Goal: Entertainment & Leisure: Consume media (video, audio)

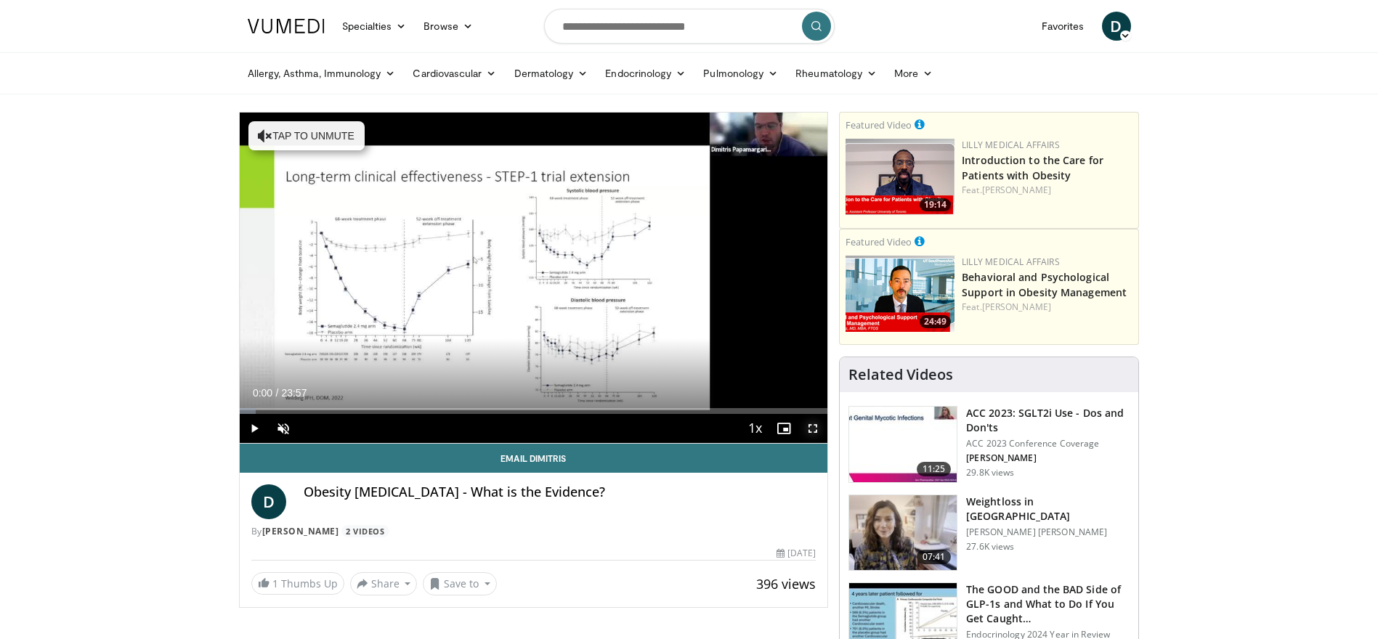
click at [814, 434] on span "Video Player" at bounding box center [813, 428] width 29 height 29
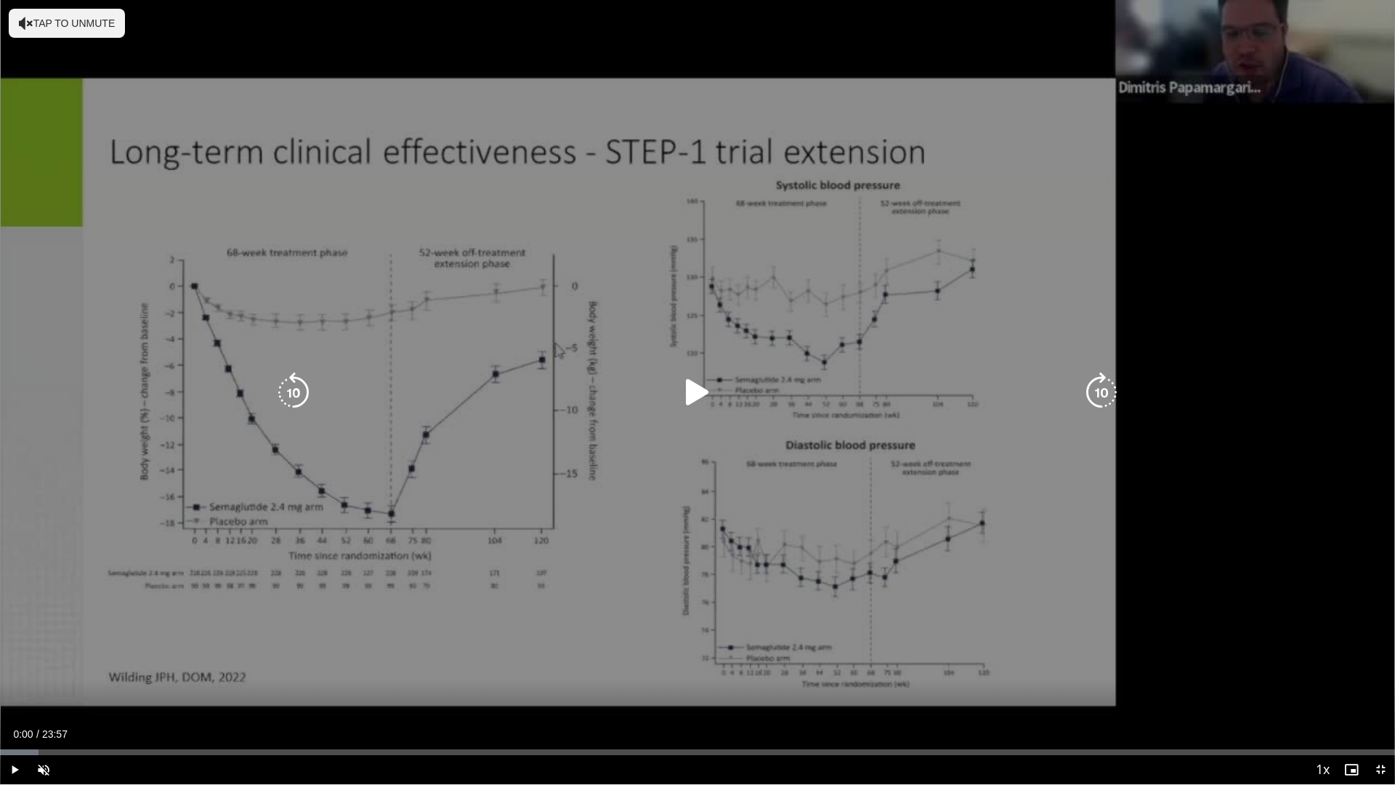
click at [690, 399] on icon "Video Player" at bounding box center [697, 392] width 41 height 41
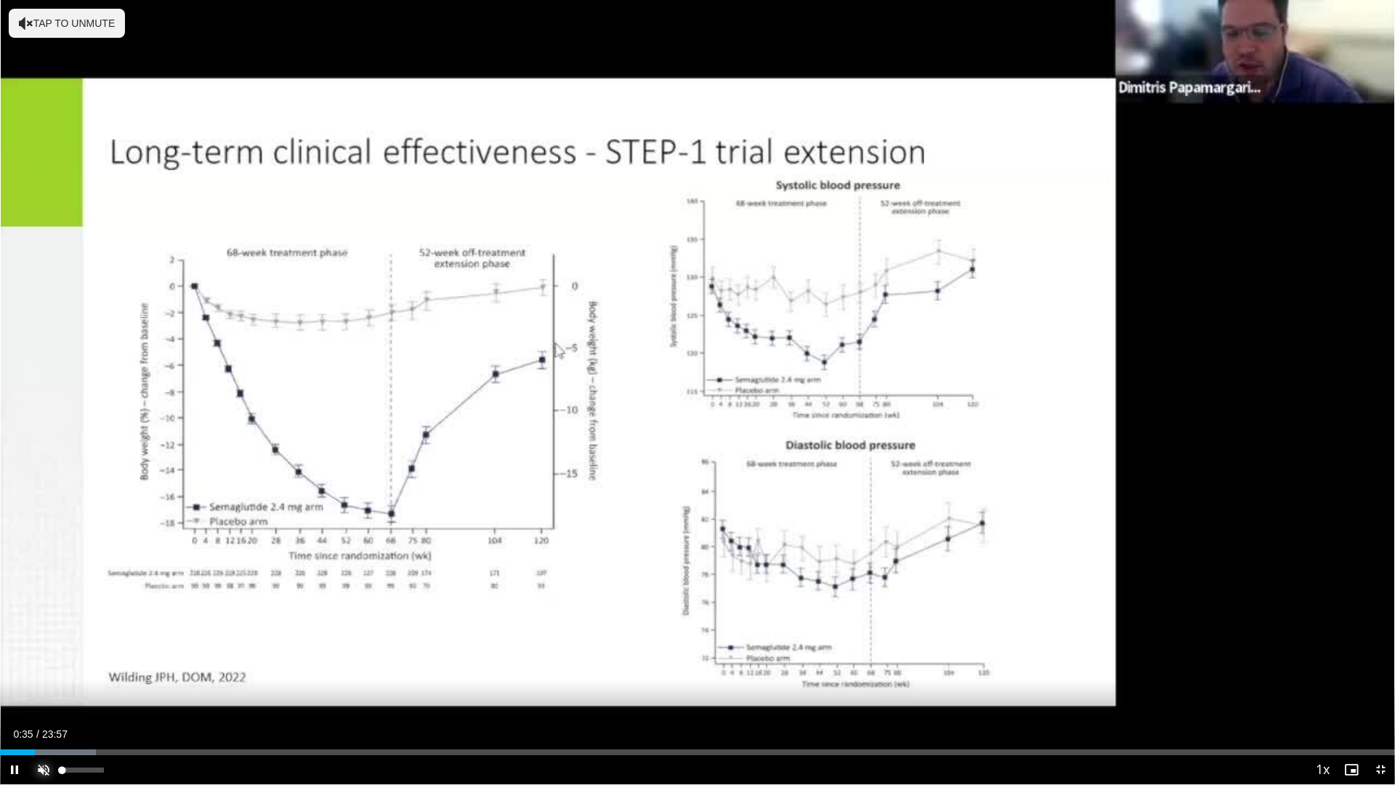
click at [48, 639] on span "Video Player" at bounding box center [43, 769] width 29 height 29
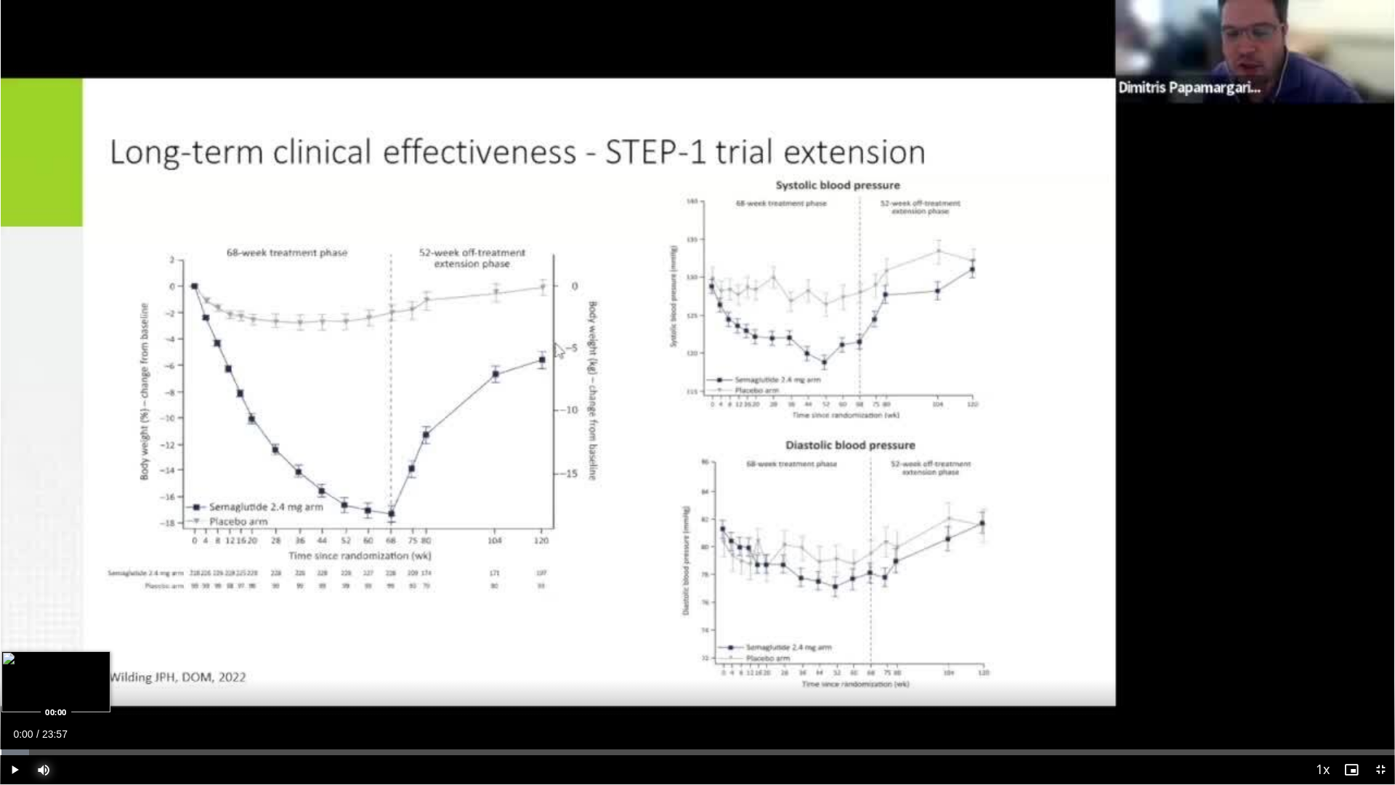
drag, startPoint x: 34, startPoint y: 754, endPoint x: 0, endPoint y: 747, distance: 34.9
click at [0, 639] on div "Loaded : 2.07% 00:00 00:00" at bounding box center [697, 748] width 1395 height 14
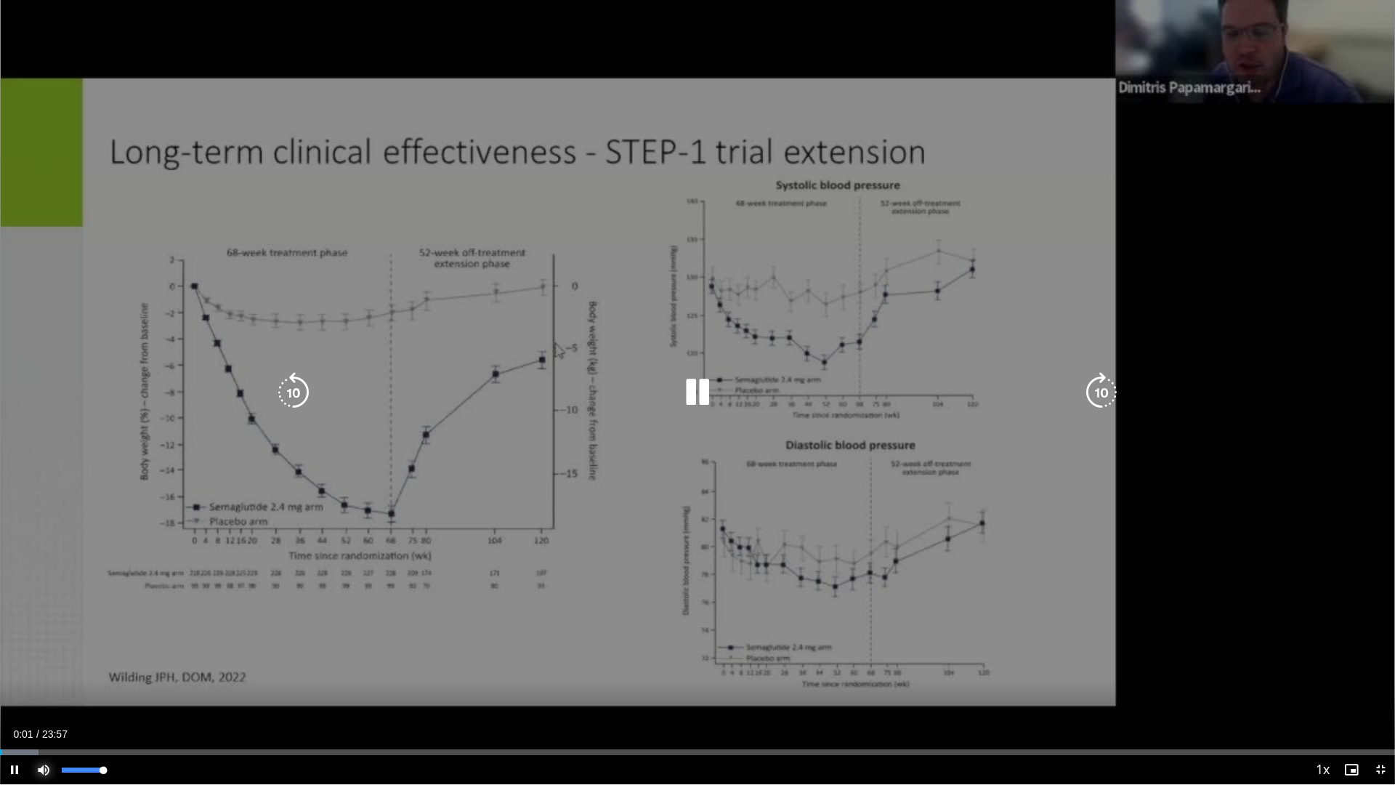
drag, startPoint x: 101, startPoint y: 774, endPoint x: 154, endPoint y: 767, distance: 53.5
click at [158, 639] on div "Current Time 0:01 / Duration 23:57 Pause Skip Backward Skip Forward Mute 100% L…" at bounding box center [697, 769] width 1395 height 29
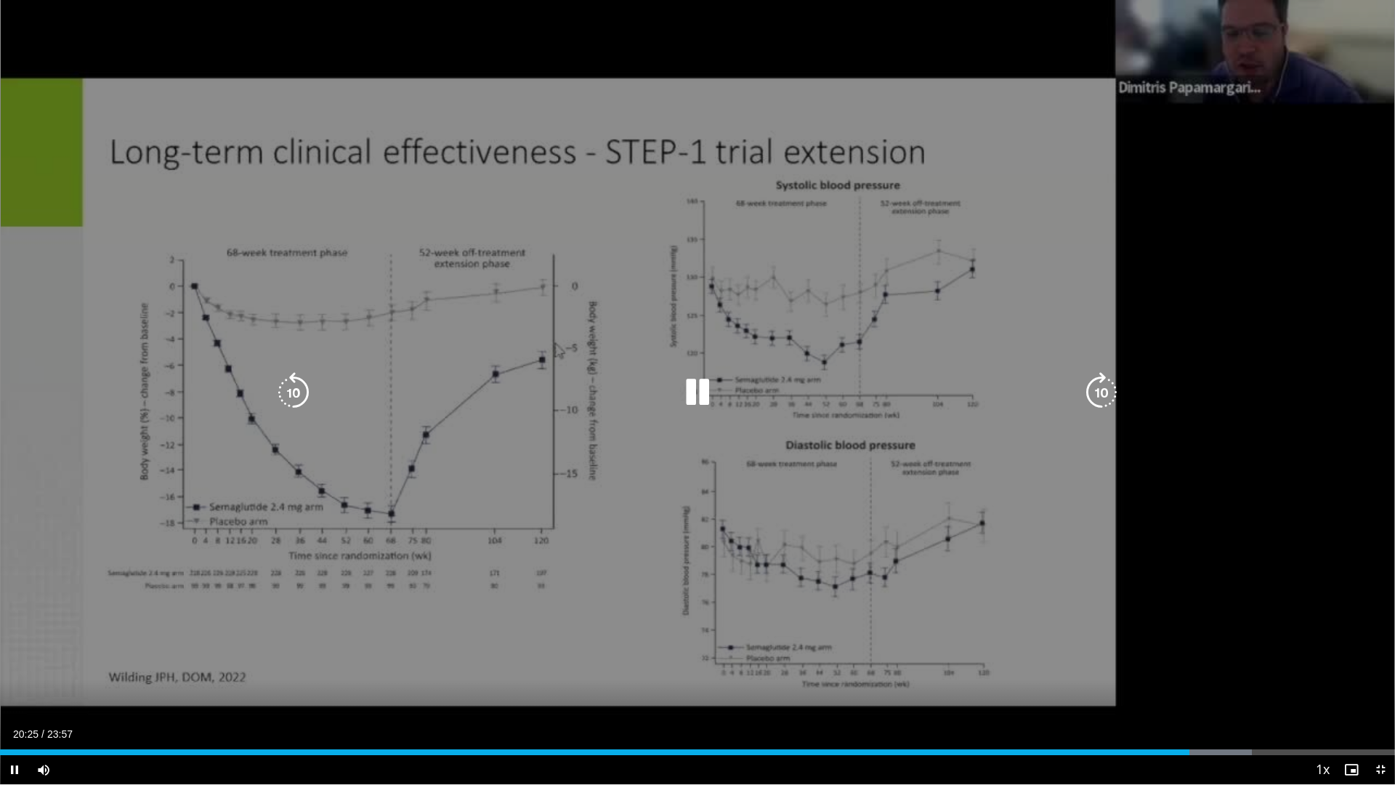
click at [86, 361] on div "10 seconds Tap to unmute" at bounding box center [697, 392] width 1395 height 784
